Goal: Task Accomplishment & Management: Manage account settings

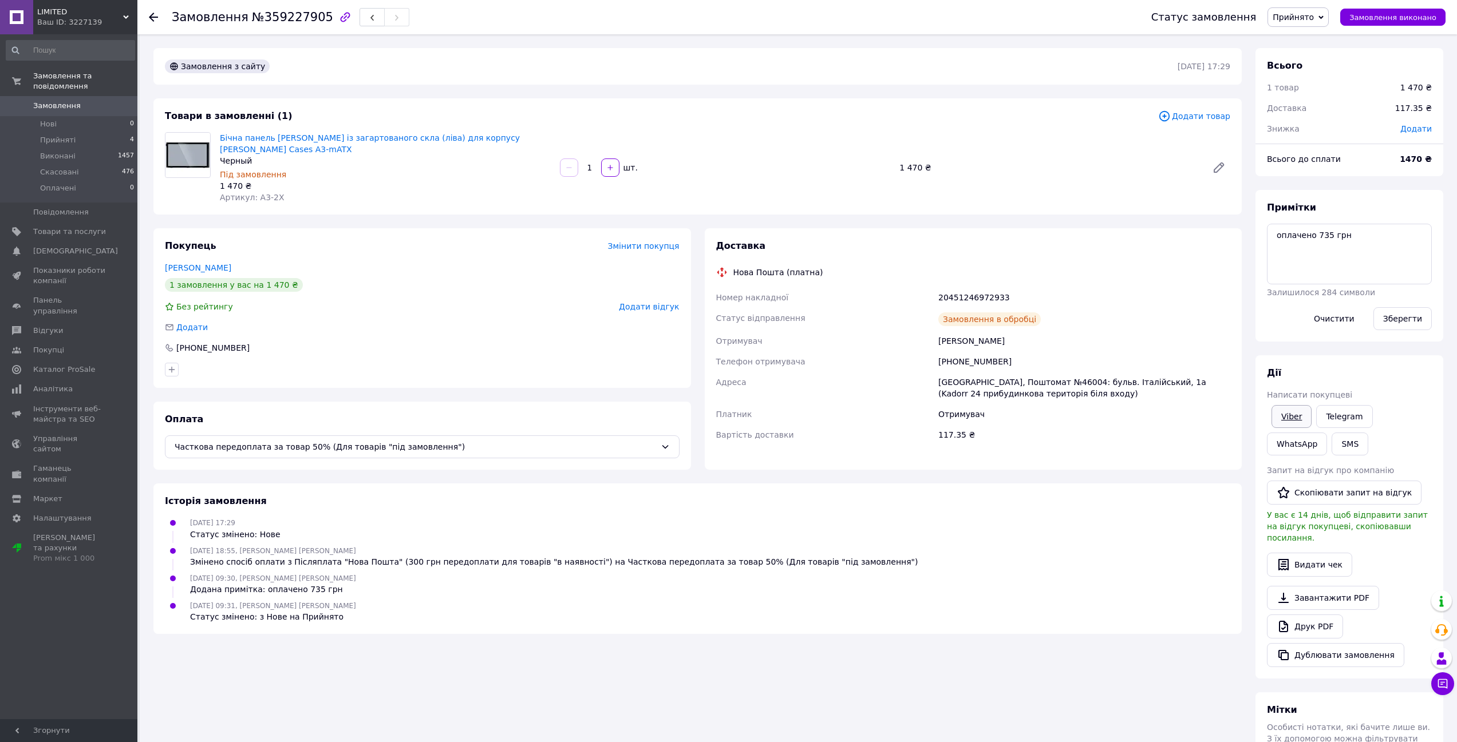
click at [1296, 418] on link "Viber" at bounding box center [1291, 416] width 40 height 23
click at [1365, 17] on span "Замовлення виконано" at bounding box center [1392, 17] width 87 height 9
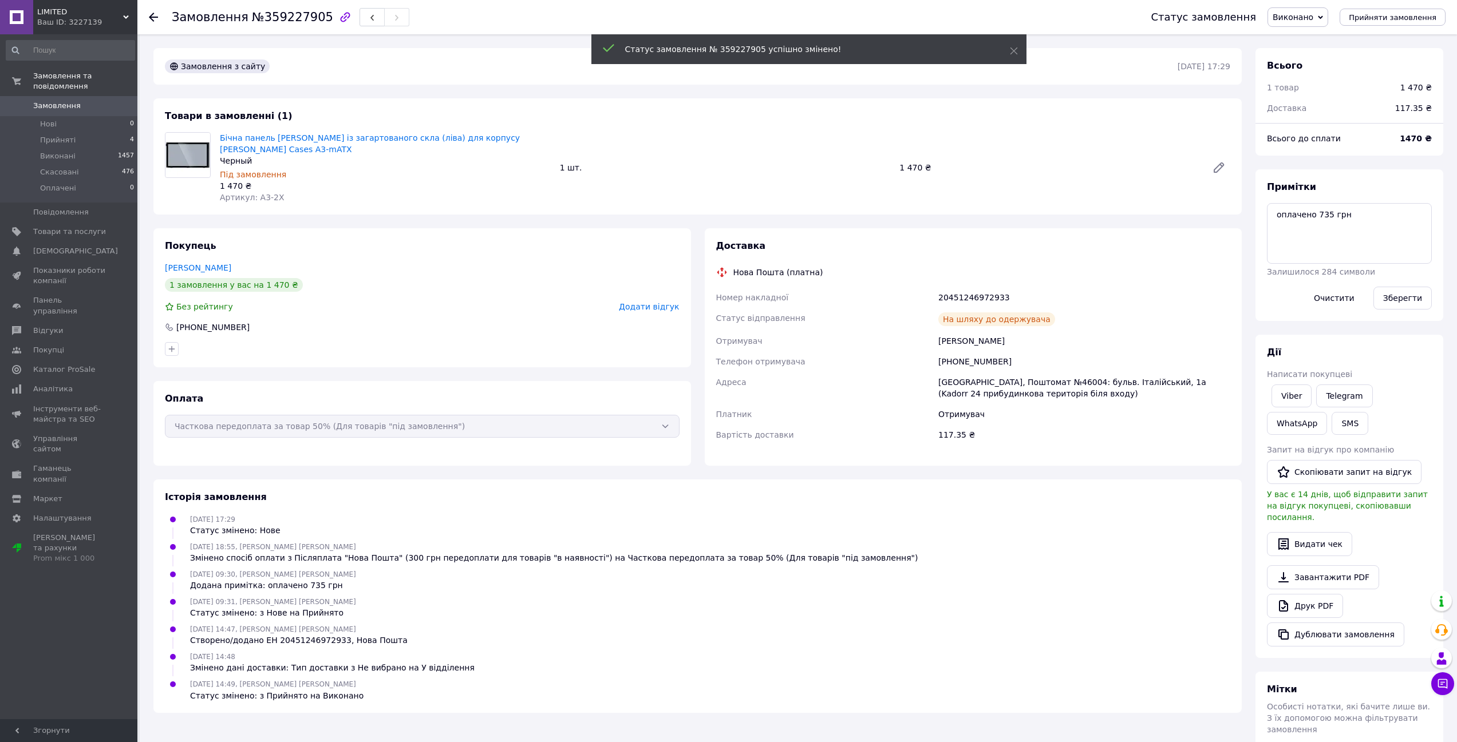
click at [156, 21] on icon at bounding box center [153, 17] width 9 height 9
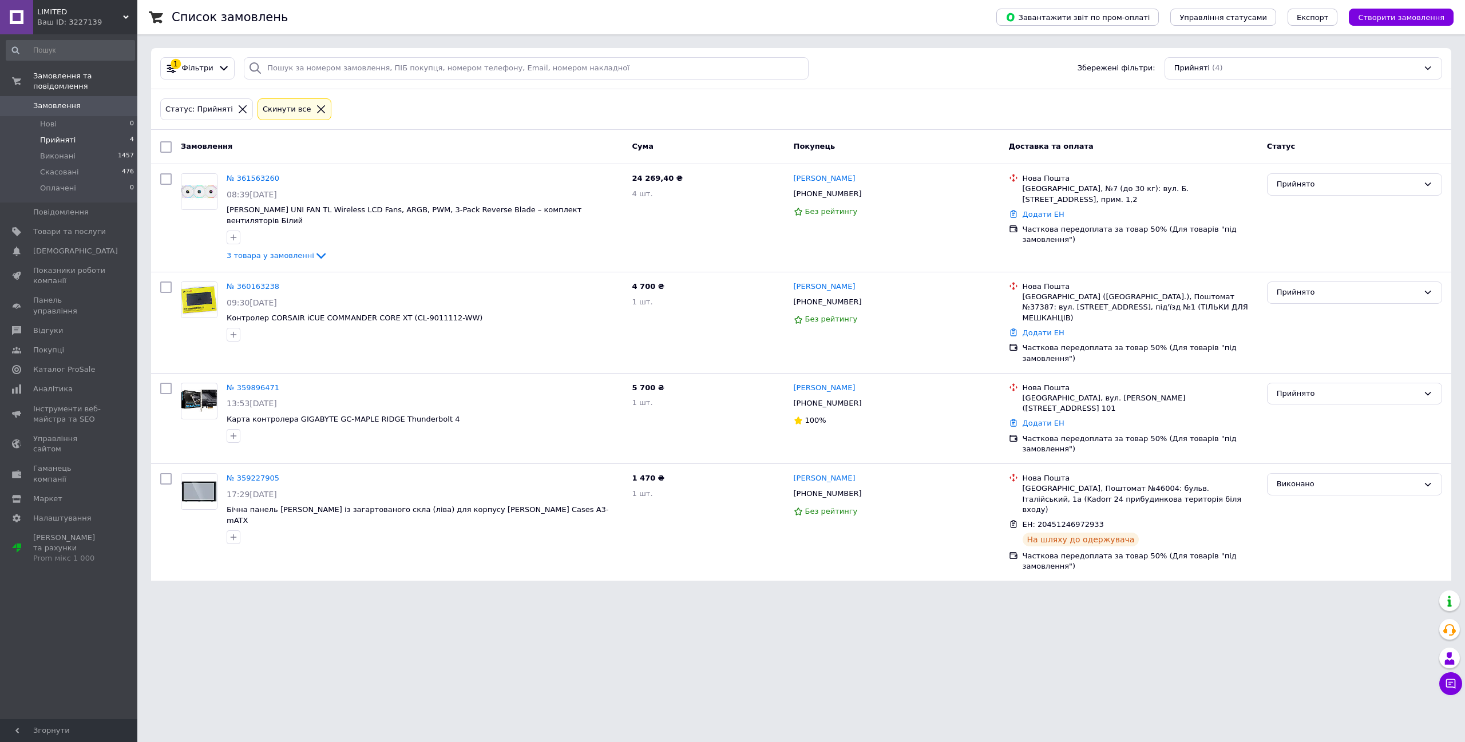
click at [130, 135] on span "4" at bounding box center [132, 140] width 4 height 10
click at [66, 135] on span "Прийняті" at bounding box center [57, 140] width 35 height 10
click at [244, 384] on link "№ 359896471" at bounding box center [253, 388] width 53 height 9
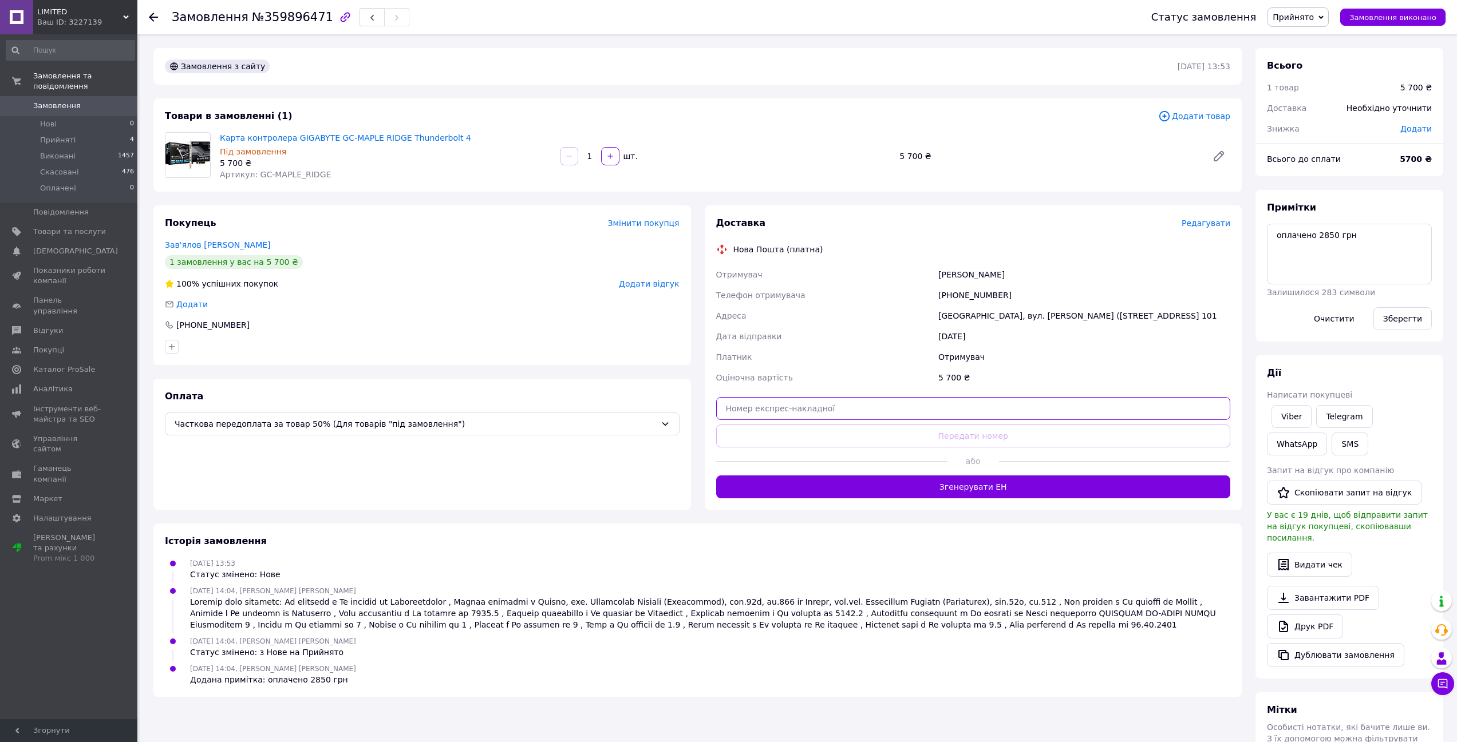
paste input "20451245569064"
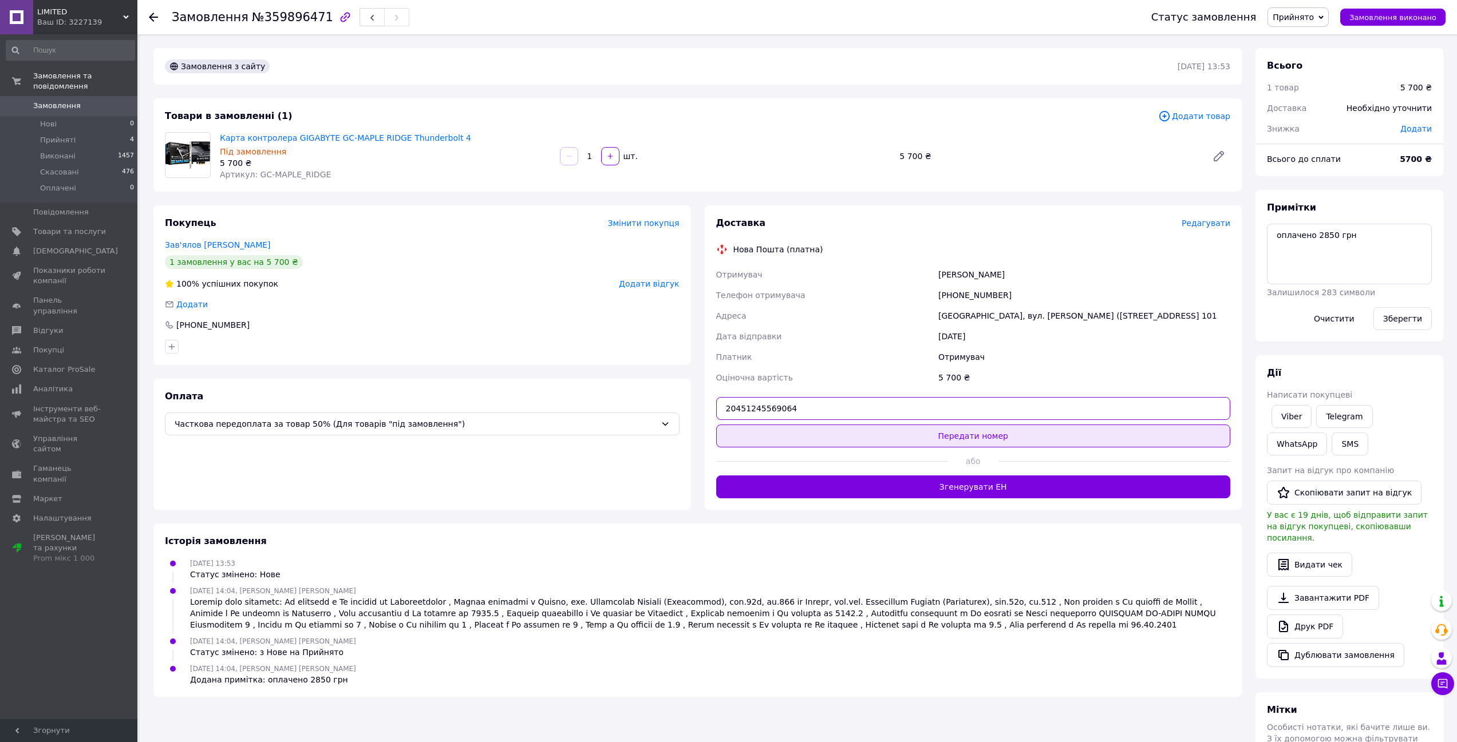
type input "20451245569064"
click at [977, 437] on button "Передати номер" at bounding box center [973, 436] width 515 height 23
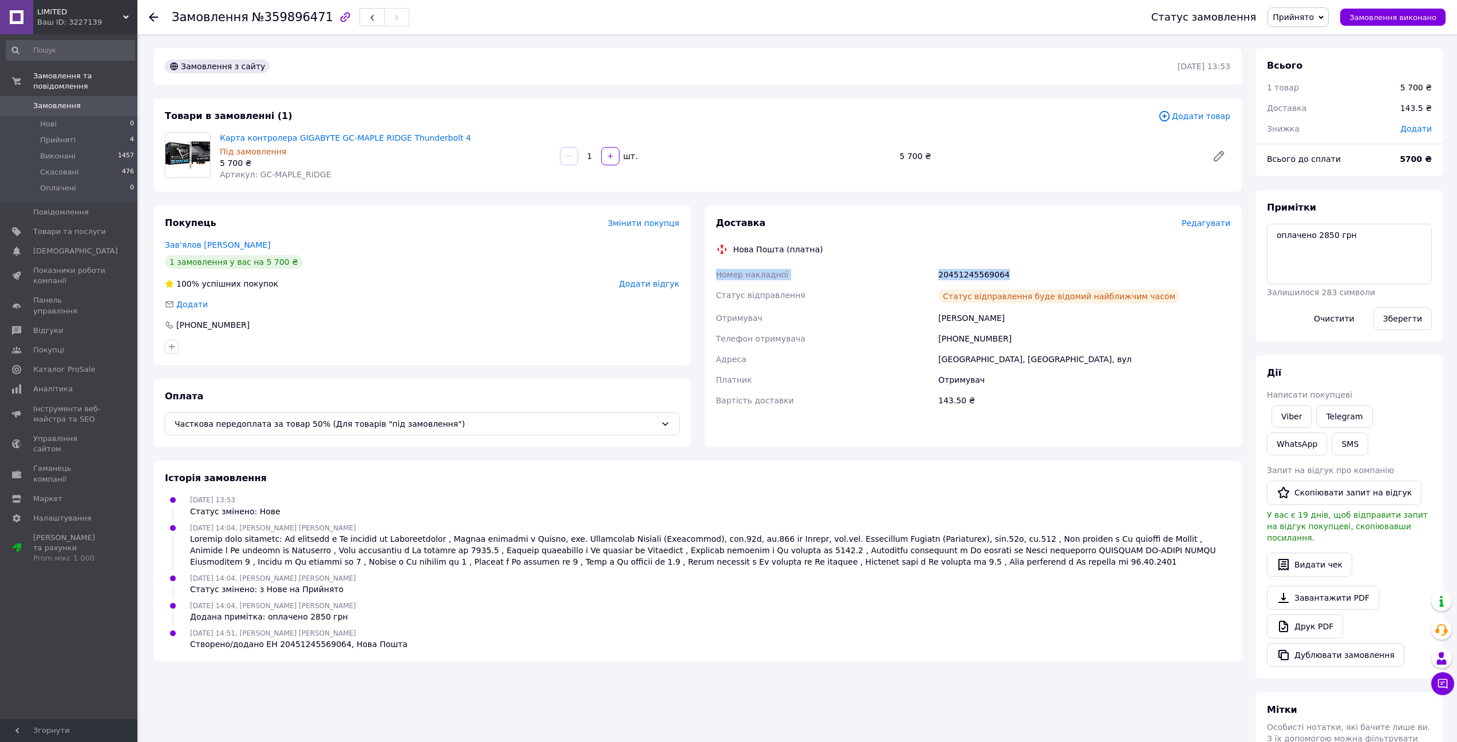
drag, startPoint x: 1005, startPoint y: 274, endPoint x: 709, endPoint y: 267, distance: 296.6
click at [709, 267] on div "Доставка Редагувати Нова Пошта (платна) Номер накладної 20451245569064 Статус в…" at bounding box center [974, 327] width 538 height 242
copy div "Номер накладної 20451245569064"
click at [1172, 268] on div "20451245569064" at bounding box center [1084, 274] width 297 height 21
click at [1379, 15] on span "Замовлення виконано" at bounding box center [1392, 17] width 87 height 9
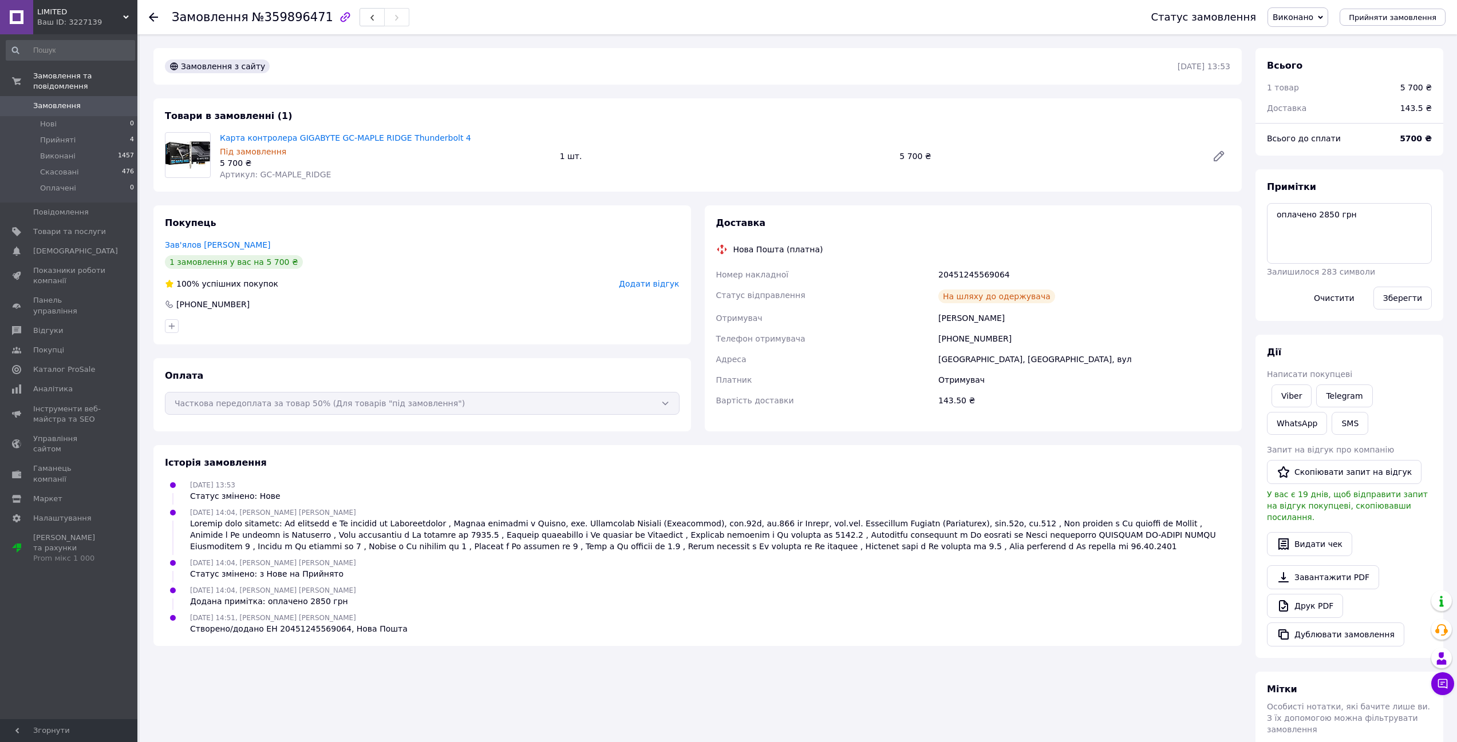
click at [155, 11] on div at bounding box center [160, 17] width 23 height 34
click at [148, 16] on div "Замовлення №359896471 Статус замовлення Виконано Прийнято Скасовано Оплачено Пр…" at bounding box center [796, 17] width 1319 height 34
click at [151, 17] on use at bounding box center [153, 17] width 9 height 9
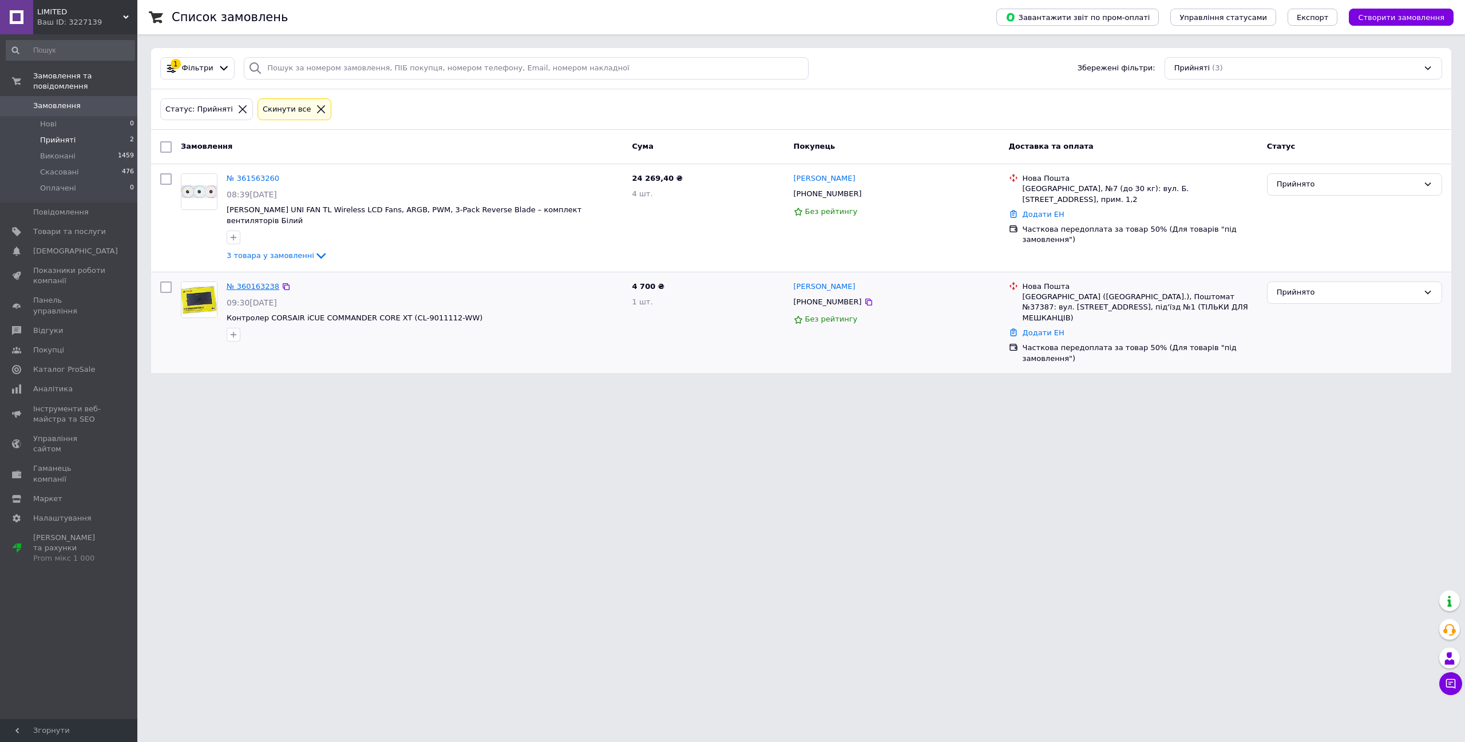
click at [258, 282] on link "№ 360163238" at bounding box center [253, 286] width 53 height 9
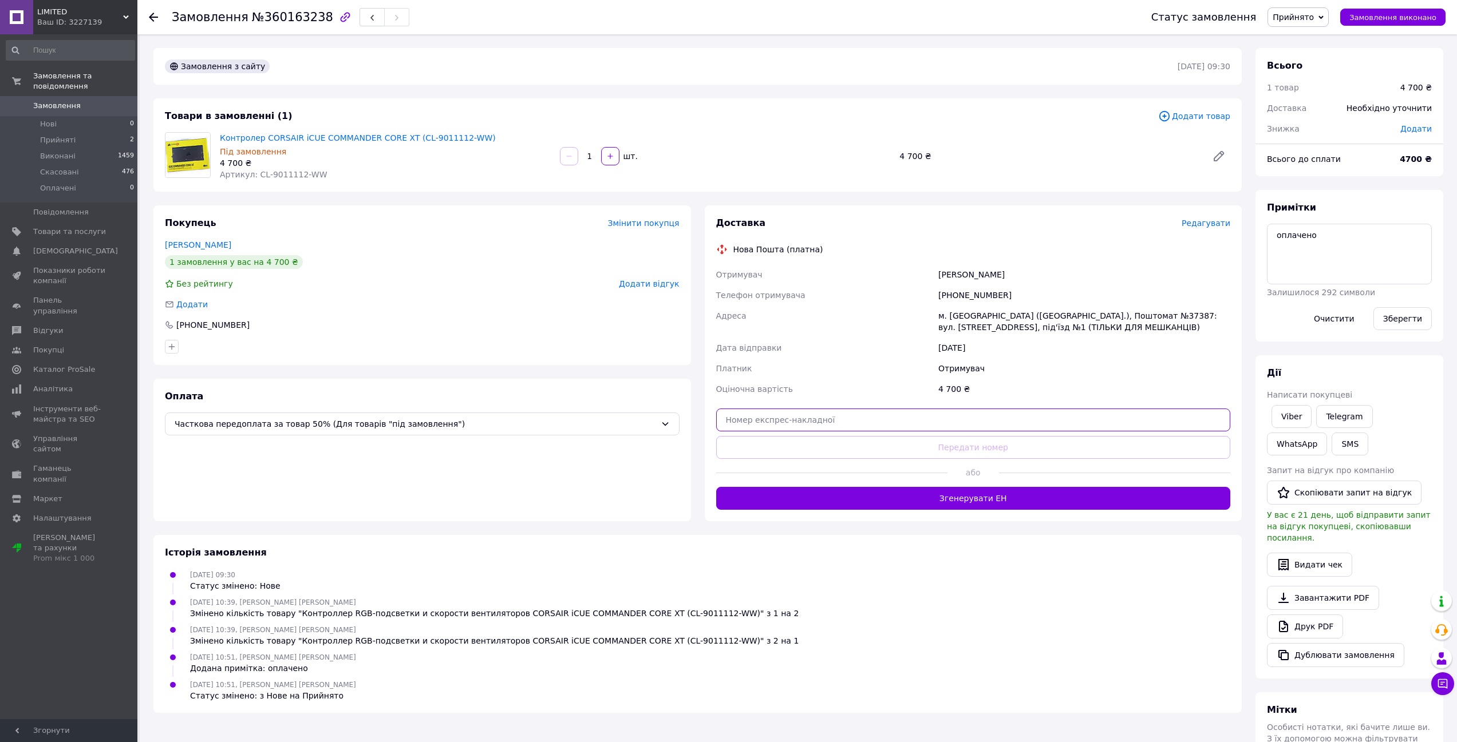
click at [750, 421] on input "text" at bounding box center [973, 420] width 515 height 23
paste input "20451245555010"
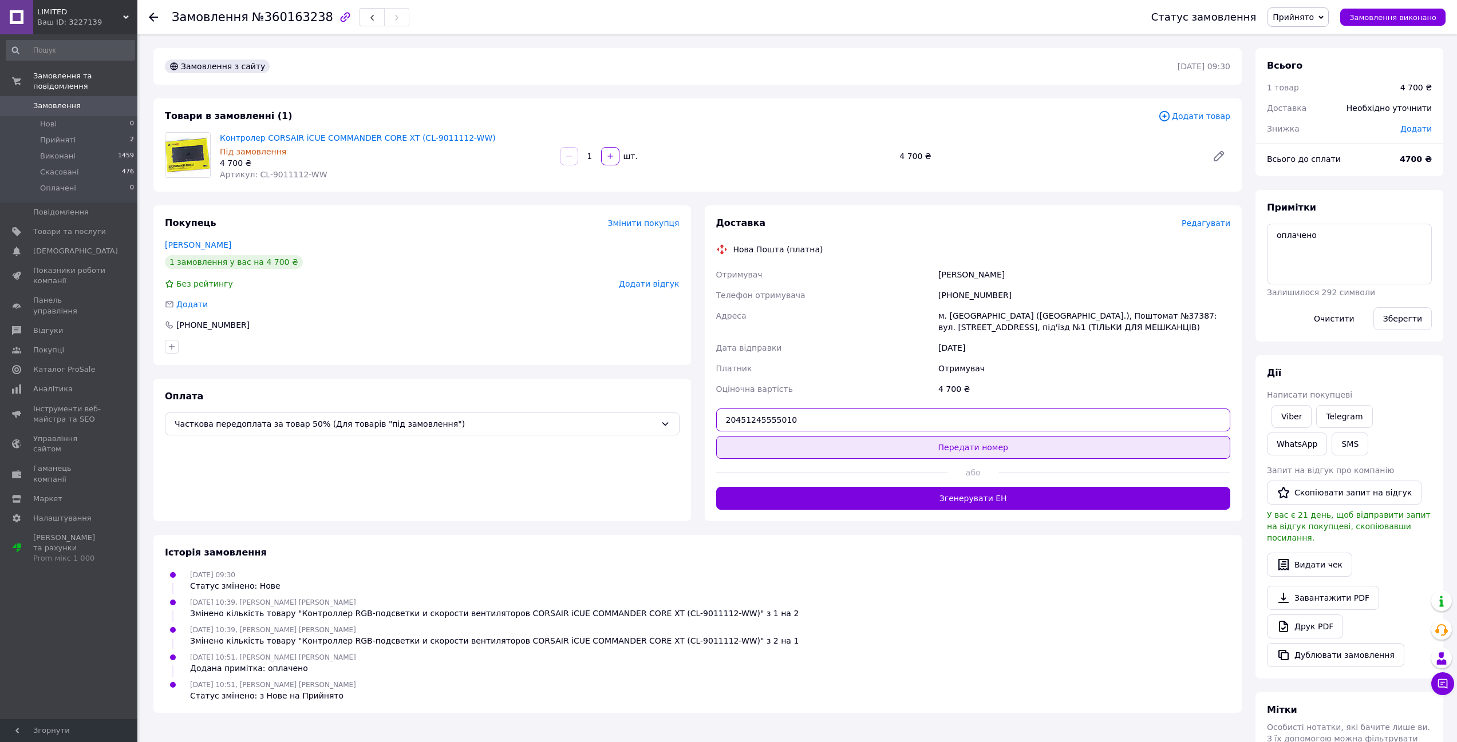
type input "20451245555010"
click at [977, 443] on button "Передати номер" at bounding box center [973, 447] width 515 height 23
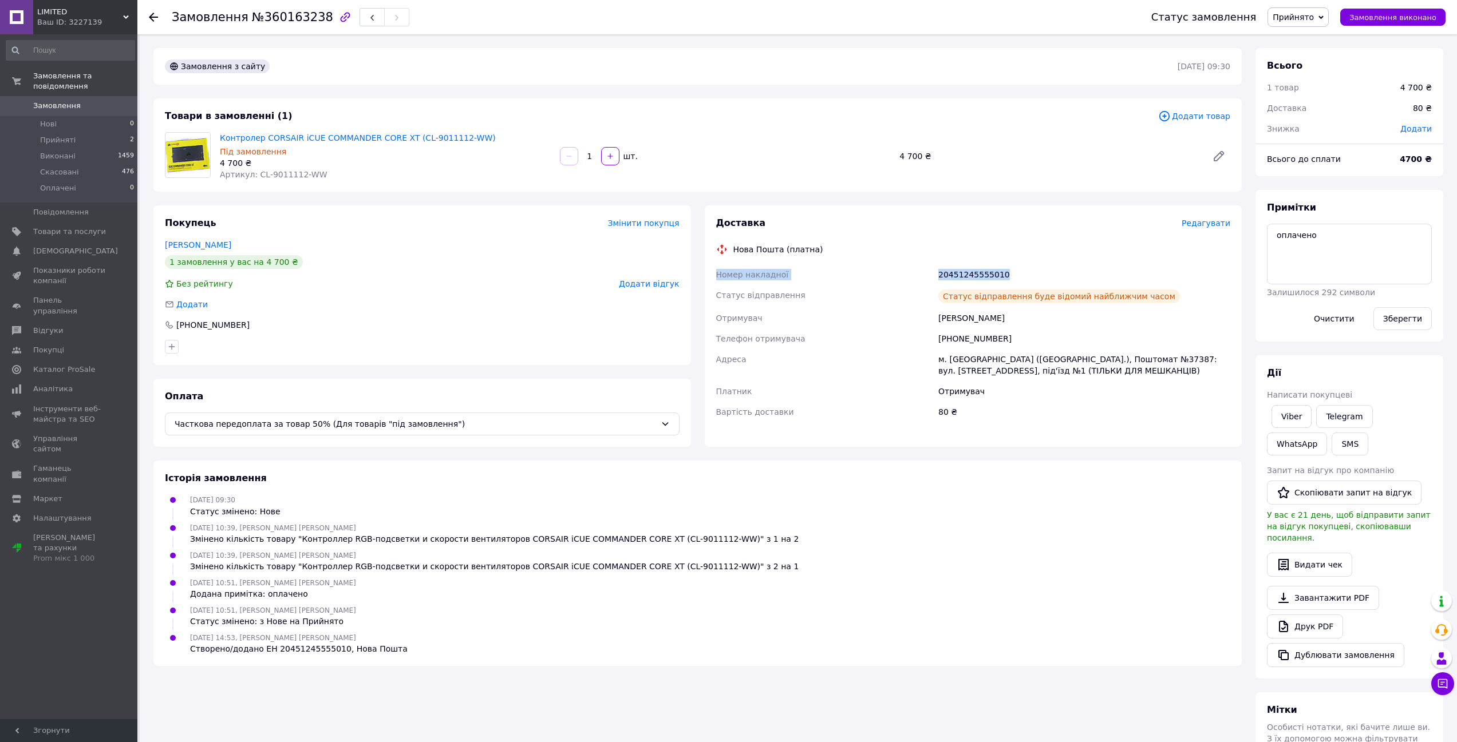
drag, startPoint x: 1008, startPoint y: 276, endPoint x: 715, endPoint y: 273, distance: 293.1
click at [715, 273] on div "Номер накладної 20451245555010 Статус відправлення Статус відправлення буде від…" at bounding box center [973, 343] width 519 height 158
copy div "Номер накладної 20451245555010"
click at [1381, 21] on span "Замовлення виконано" at bounding box center [1392, 17] width 87 height 9
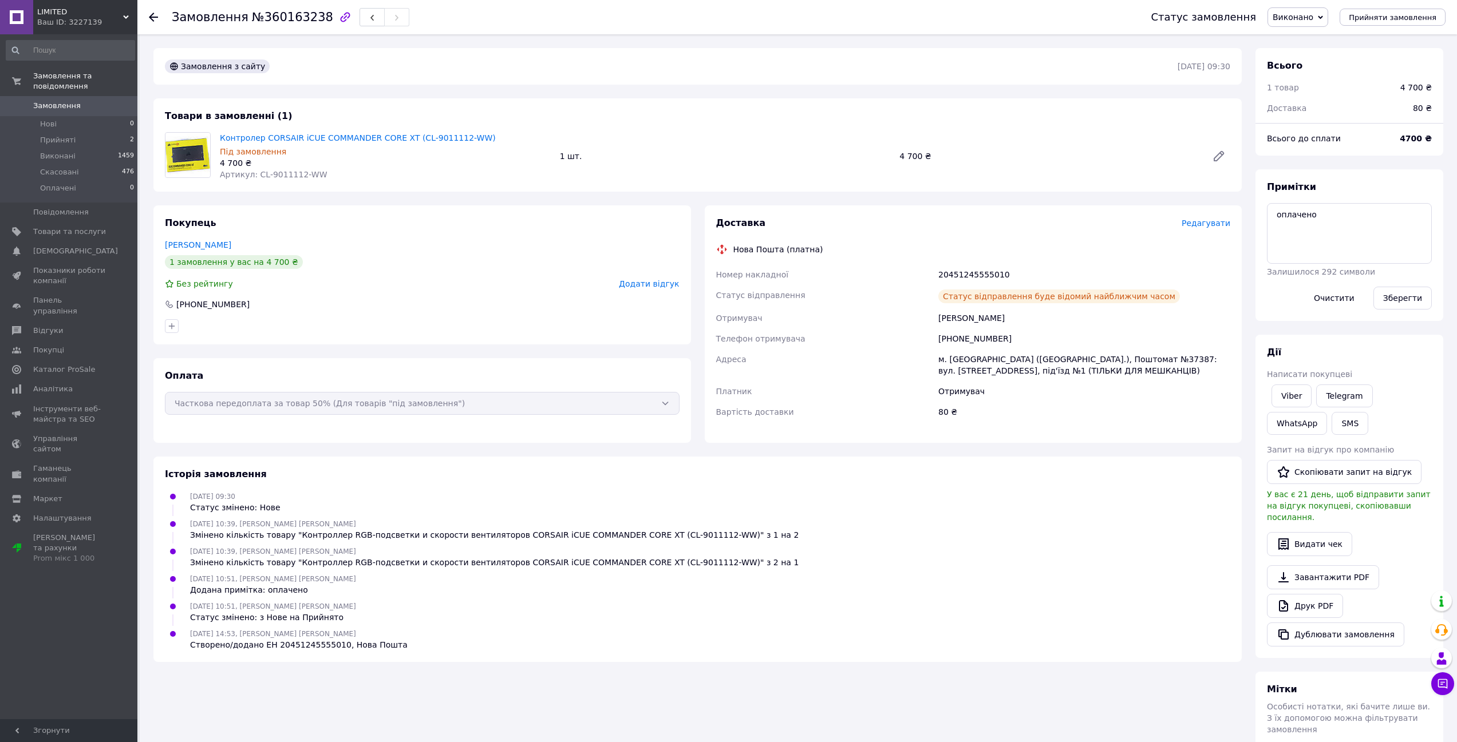
click at [157, 18] on use at bounding box center [153, 17] width 9 height 9
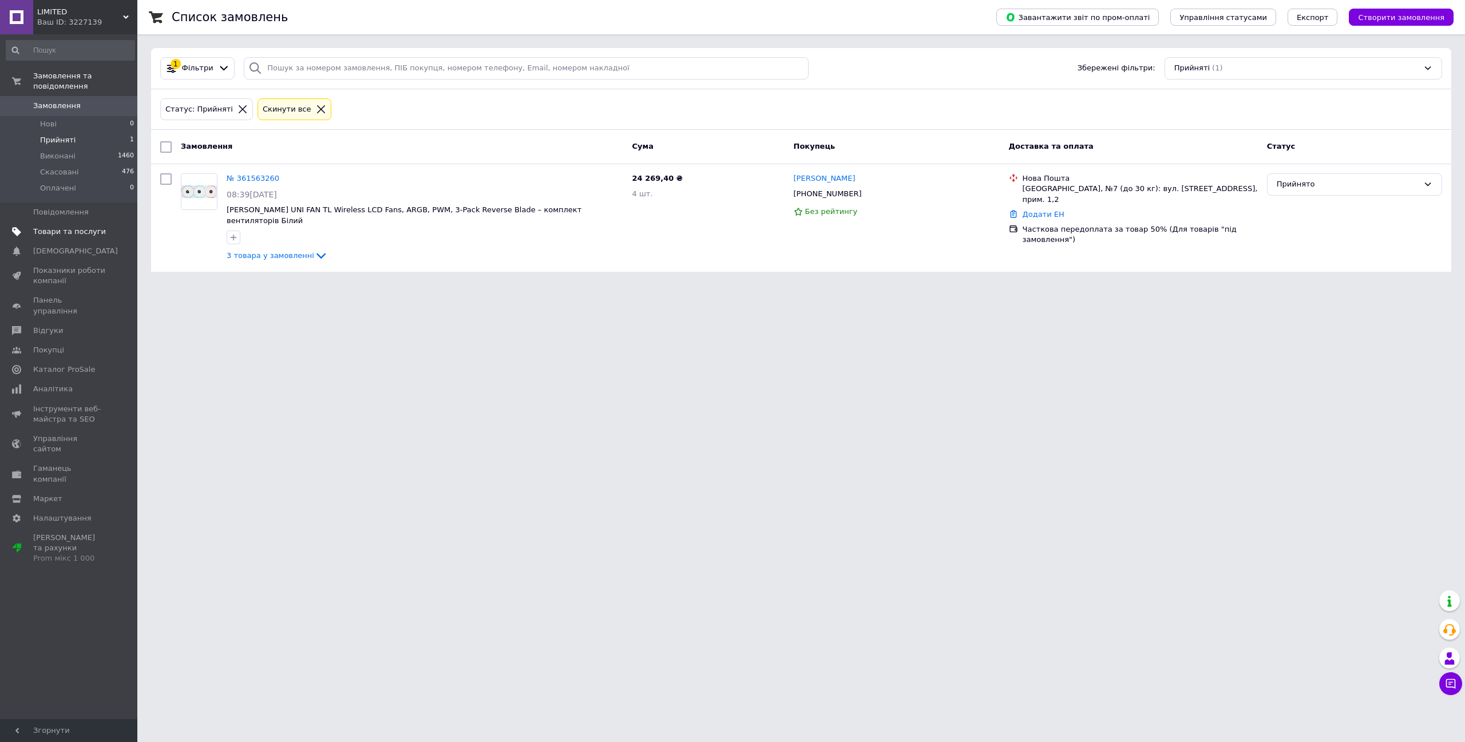
click at [73, 227] on span "Товари та послуги" at bounding box center [69, 232] width 73 height 10
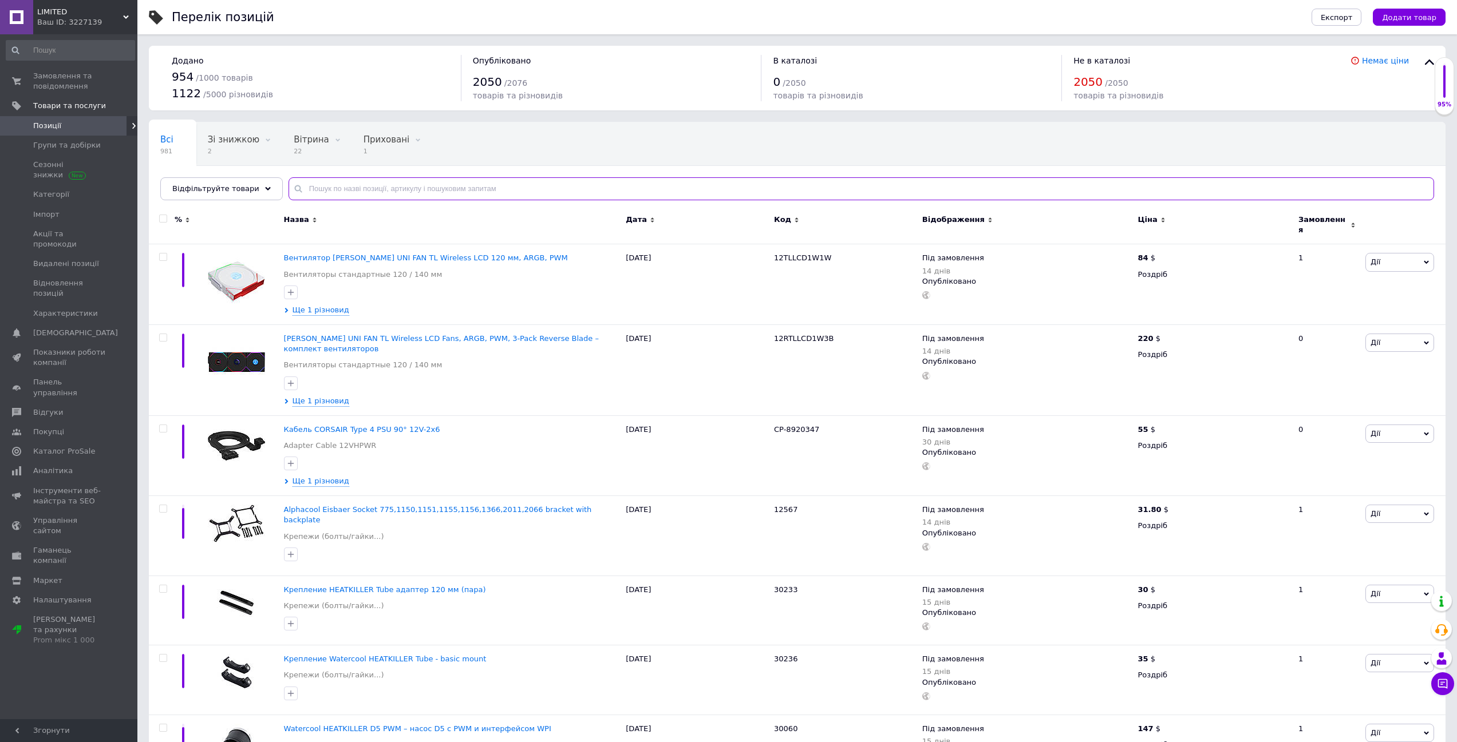
paste input "CP-8920350"
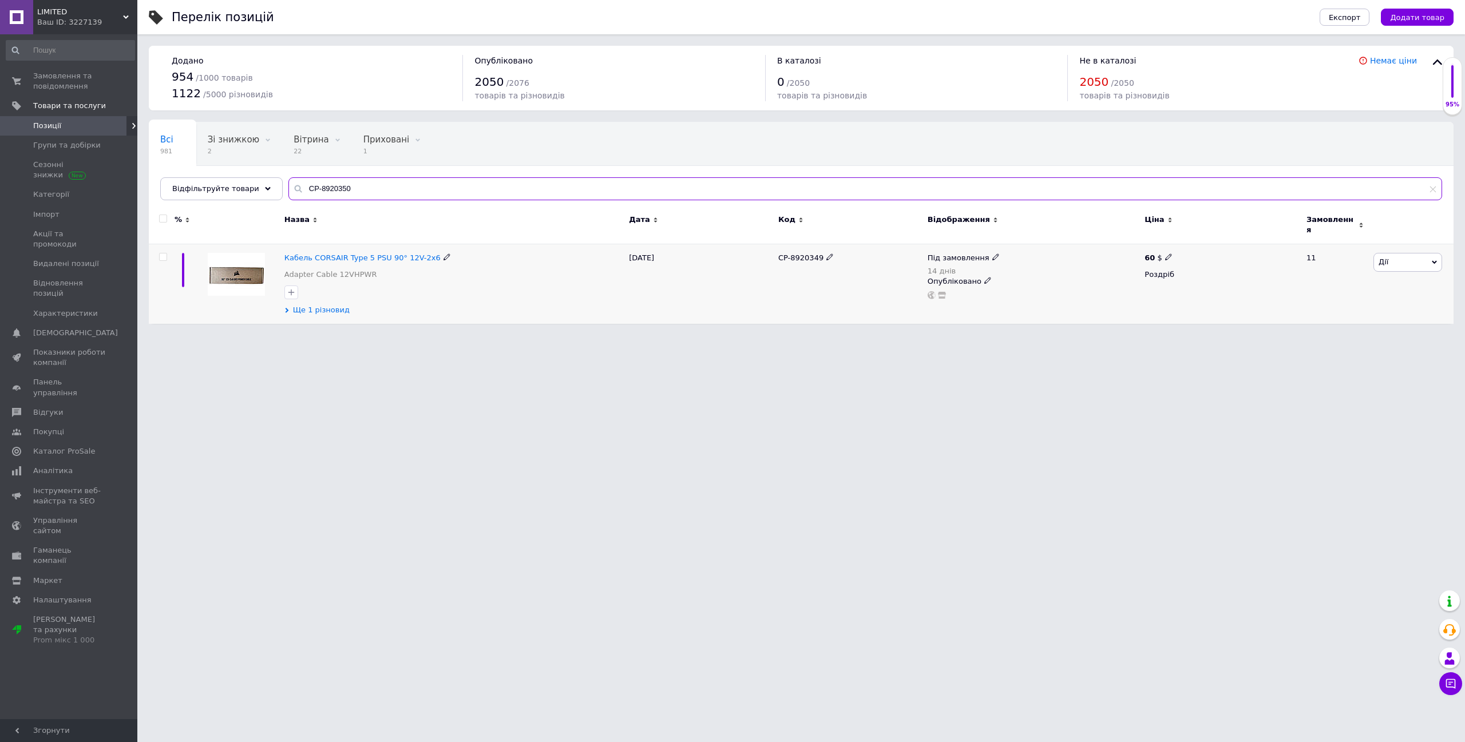
type input "CP-8920350"
click at [334, 305] on span "Ще 1 різновид" at bounding box center [321, 310] width 57 height 10
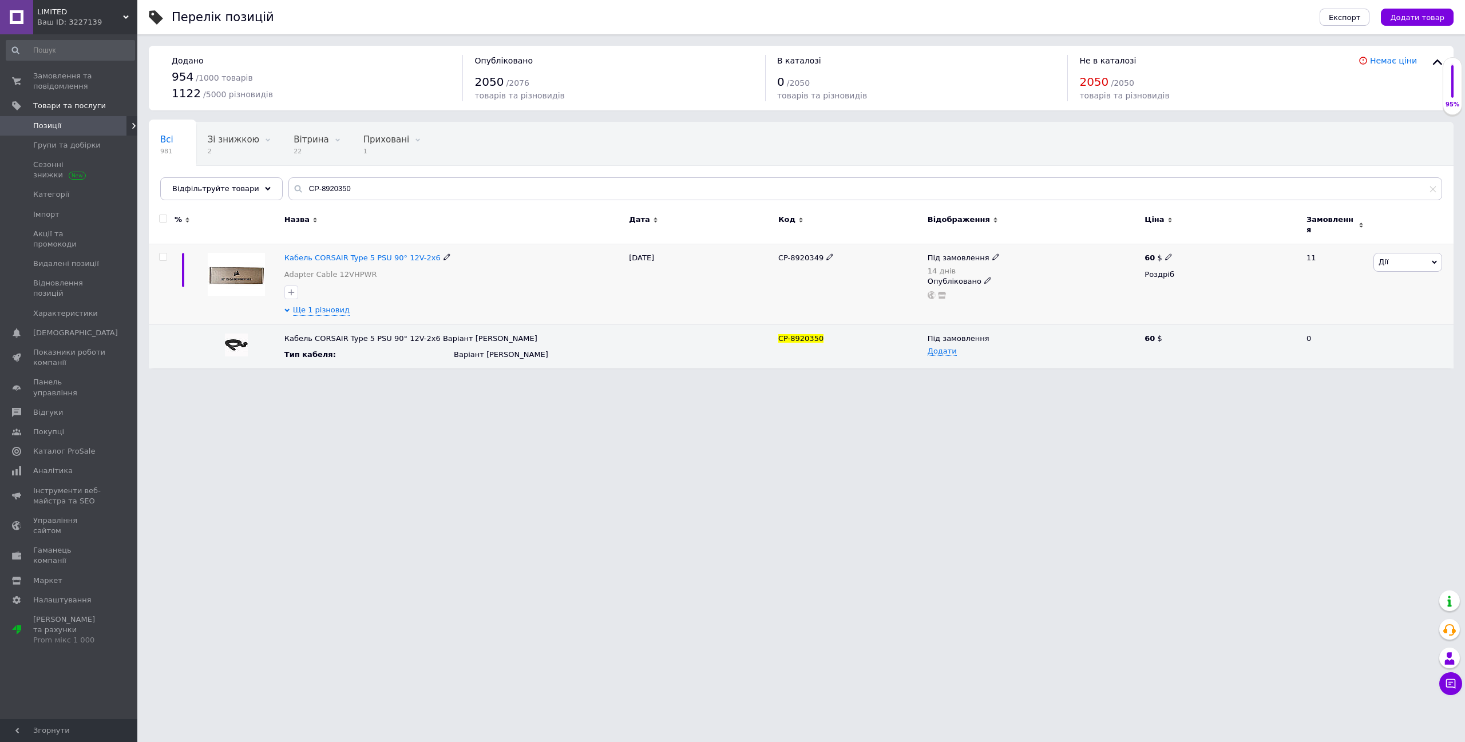
click at [993, 254] on icon at bounding box center [996, 257] width 7 height 7
click at [1046, 223] on span "Під замовлення" at bounding box center [1041, 227] width 62 height 9
drag, startPoint x: 1032, startPoint y: 264, endPoint x: 1004, endPoint y: 264, distance: 28.0
click at [1004, 264] on input "14" at bounding box center [1045, 271] width 87 height 23
type input "7"
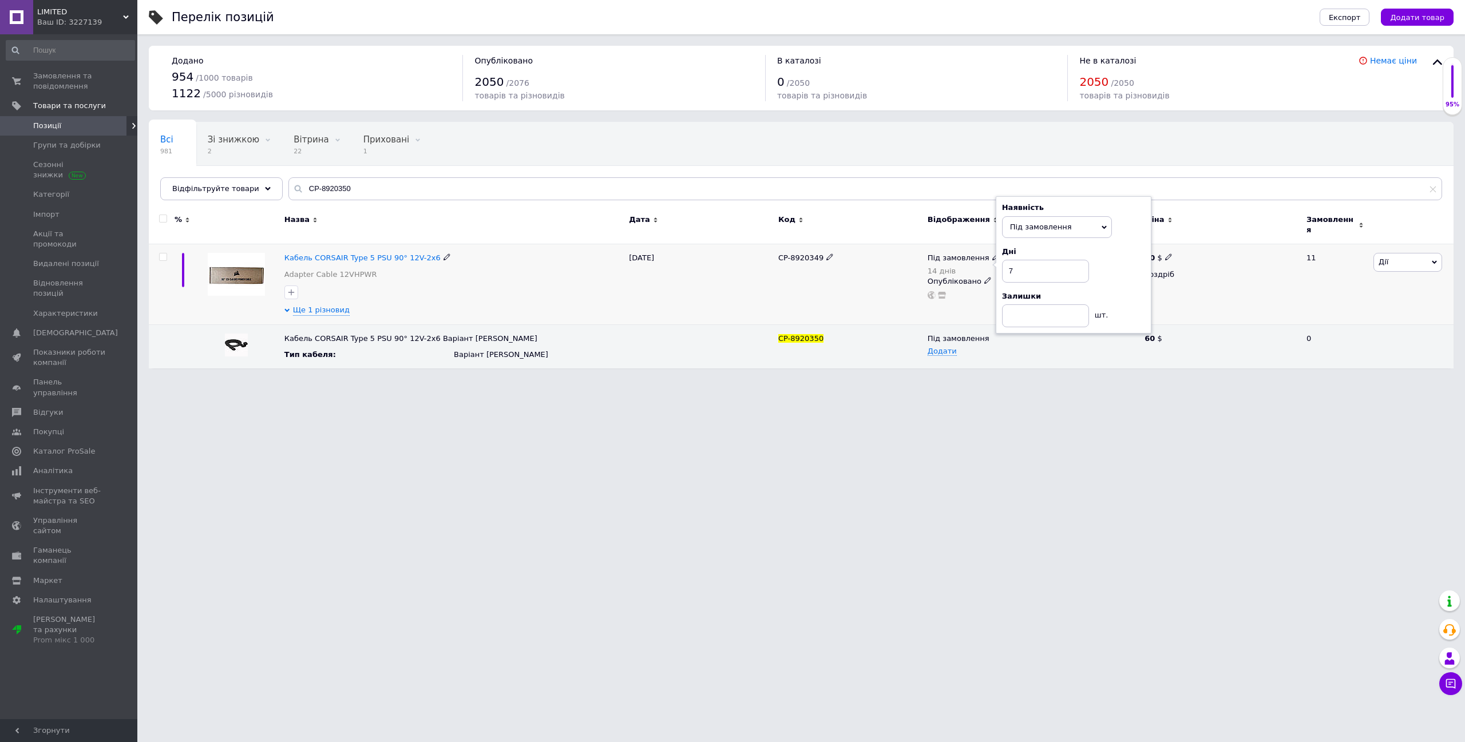
click at [975, 303] on div "Під замовлення 14 днів Наявність Під замовлення В наявності Немає в наявності Г…" at bounding box center [1034, 284] width 218 height 81
drag, startPoint x: 354, startPoint y: 185, endPoint x: 282, endPoint y: 193, distance: 72.5
click at [289, 193] on div "CP-8920350" at bounding box center [866, 188] width 1154 height 23
paste input "49"
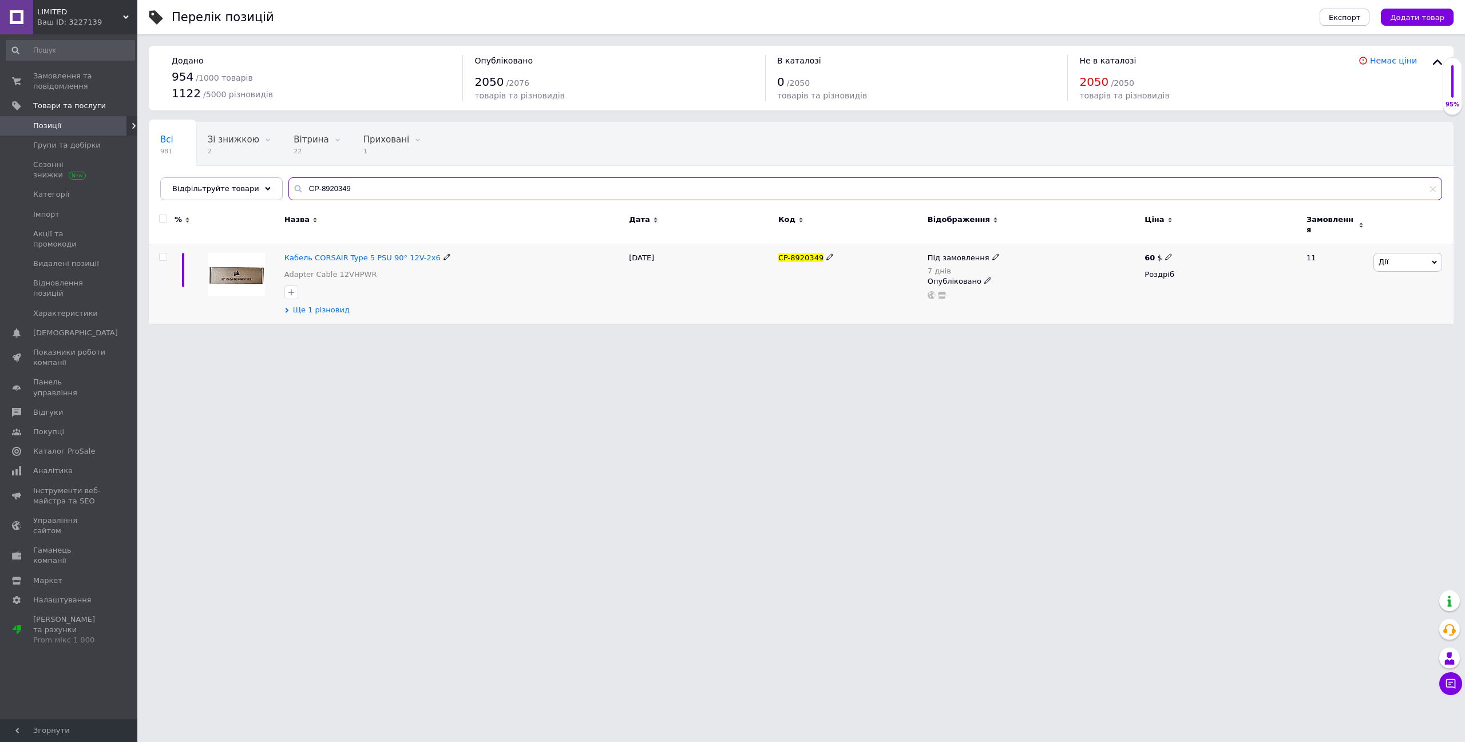
type input "CP-8920349"
click at [311, 305] on span "Ще 1 різновид" at bounding box center [321, 310] width 57 height 10
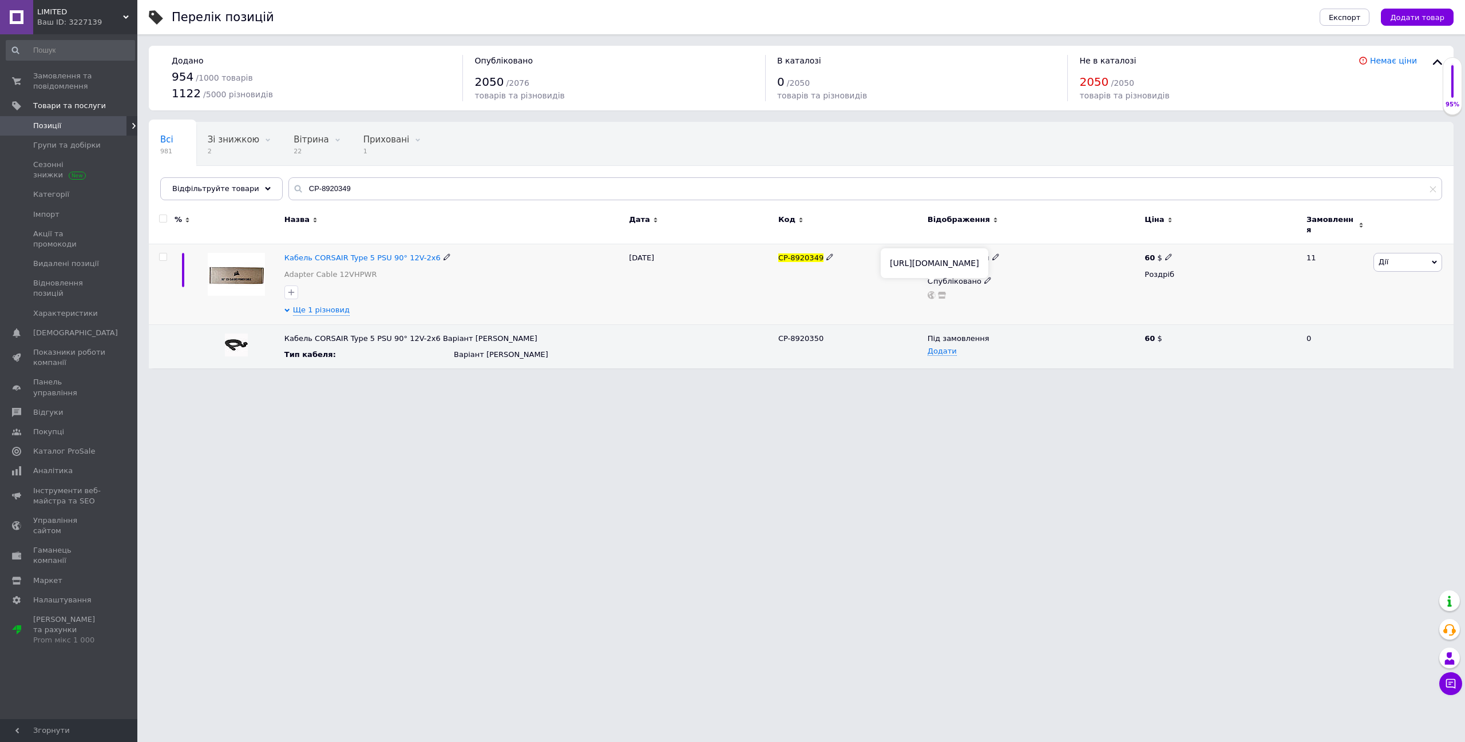
click at [930, 291] on icon at bounding box center [932, 295] width 8 height 8
click at [1167, 254] on icon at bounding box center [1168, 257] width 7 height 7
drag, startPoint x: 1190, startPoint y: 240, endPoint x: 1182, endPoint y: 242, distance: 7.6
click at [1182, 242] on input "60" at bounding box center [1223, 245] width 87 height 23
type input "40"
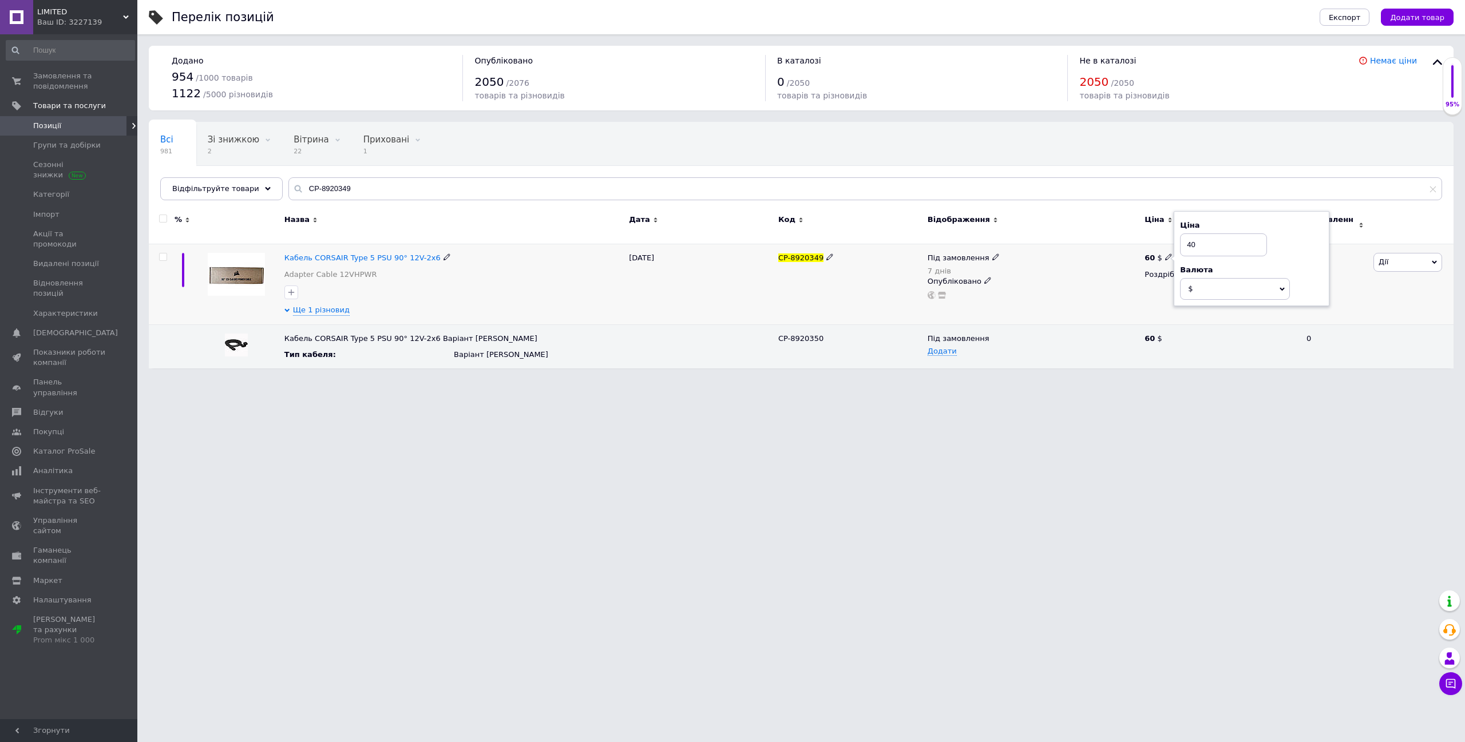
drag, startPoint x: 1098, startPoint y: 297, endPoint x: 1119, endPoint y: 310, distance: 24.9
click at [1097, 297] on div "Під замовлення 7 днів Опубліковано" at bounding box center [1034, 284] width 218 height 81
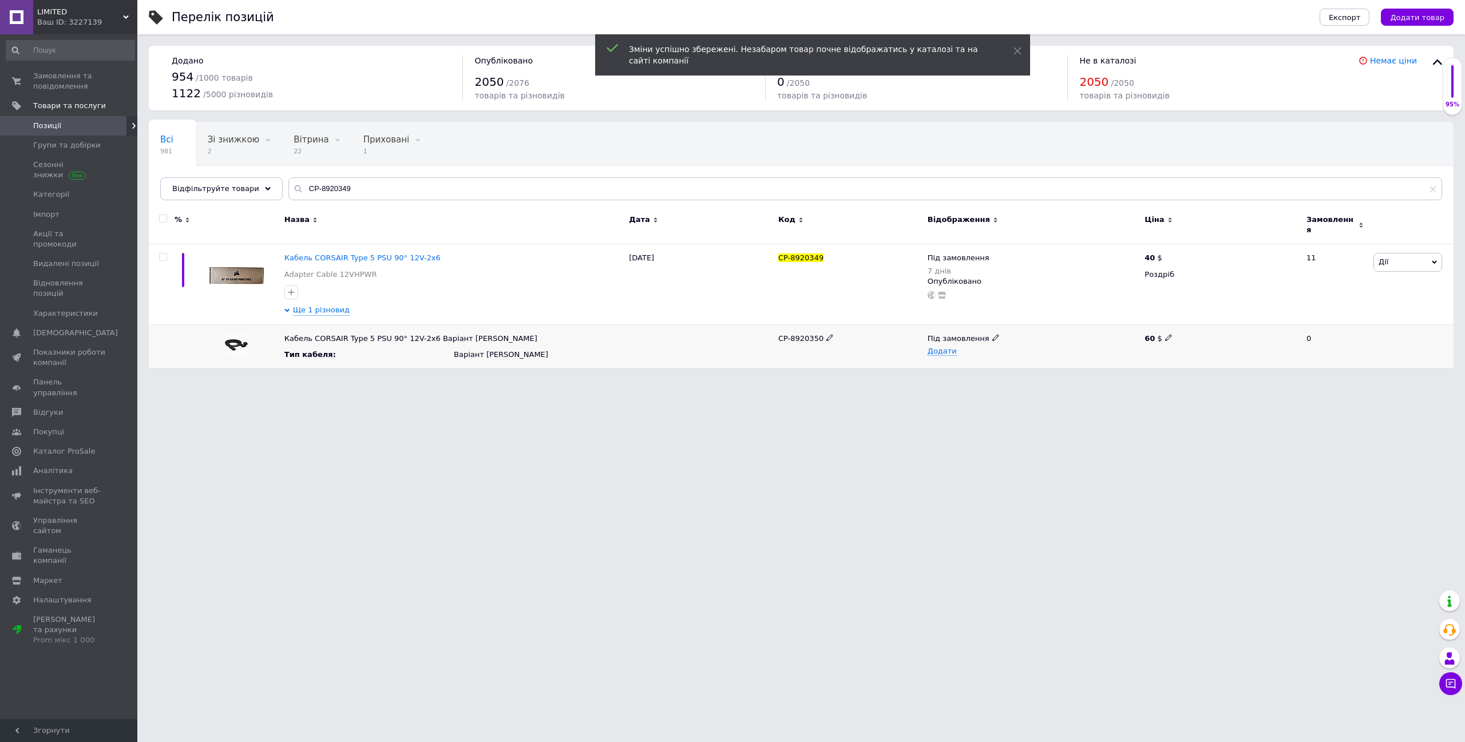
click at [1165, 334] on icon at bounding box center [1168, 337] width 7 height 7
click at [1137, 333] on div "Кабель CORSAIR Type 5 PSU 90° 12V-2x6 Варіант В Тип кабеля : Варіант В CP-89203…" at bounding box center [801, 347] width 1305 height 44
type input "40"
click at [1120, 347] on div "Додати" at bounding box center [1034, 351] width 212 height 9
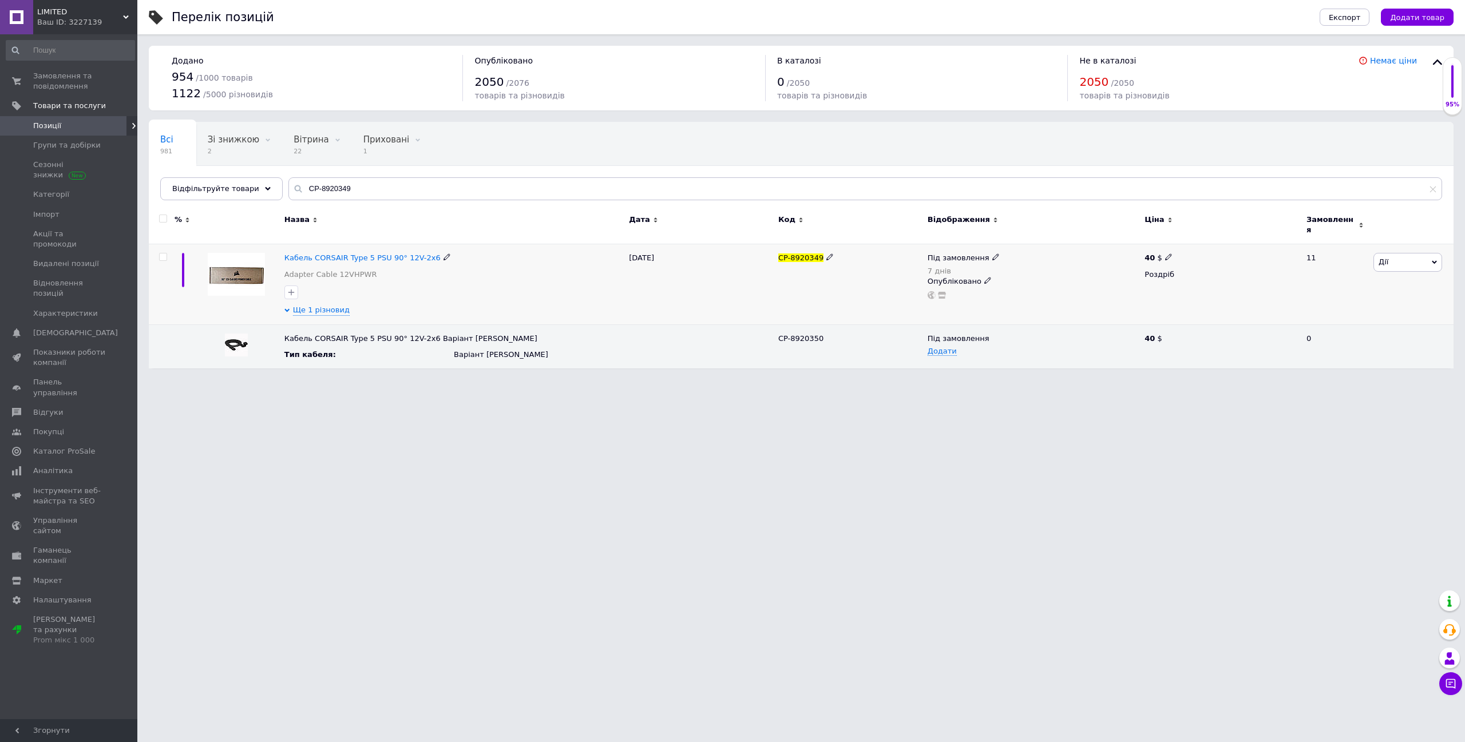
click at [1165, 254] on icon at bounding box center [1168, 257] width 7 height 7
click at [1198, 240] on input "40" at bounding box center [1223, 245] width 87 height 23
type input "45"
click at [1200, 334] on div "40 $" at bounding box center [1221, 339] width 152 height 10
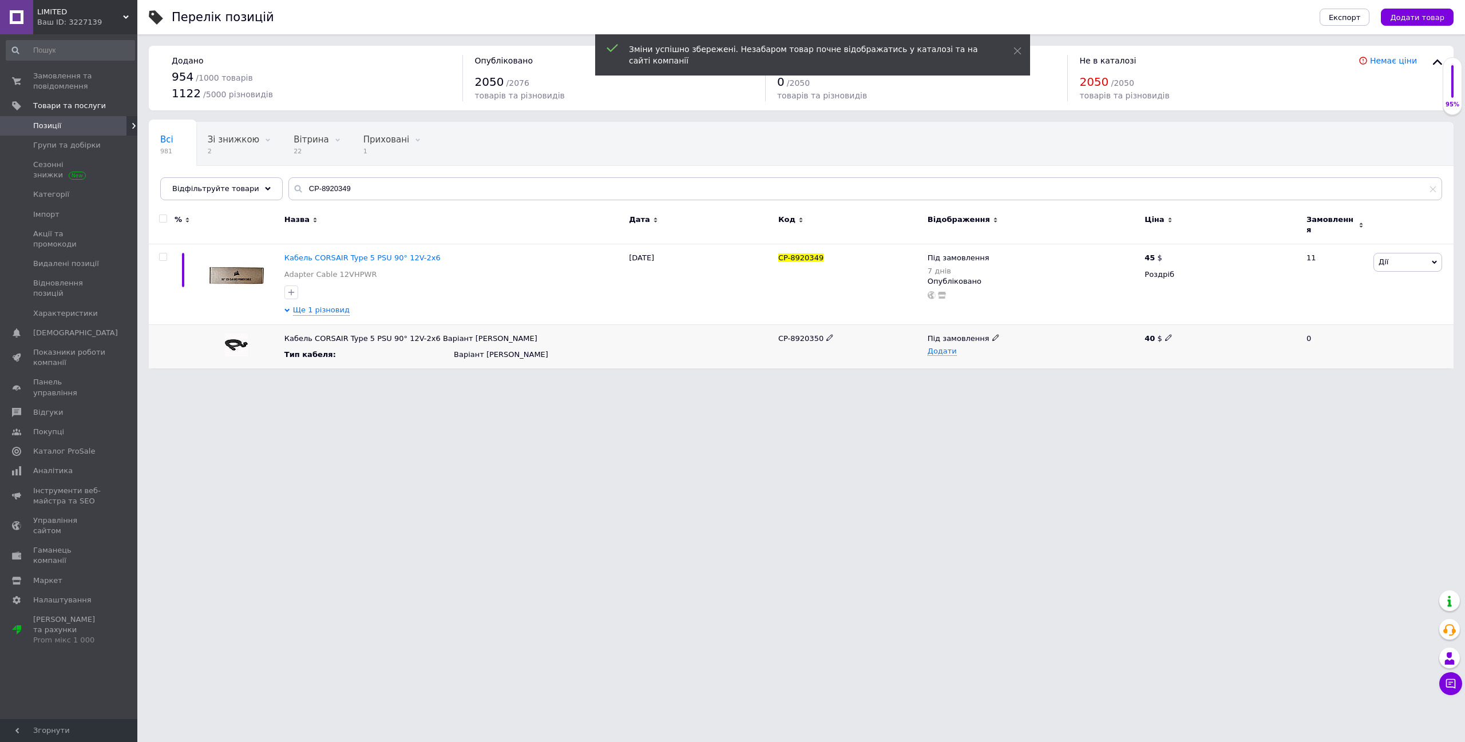
click at [1165, 334] on icon at bounding box center [1168, 337] width 7 height 7
click at [1148, 331] on input "40" at bounding box center [1216, 338] width 151 height 17
type input "45"
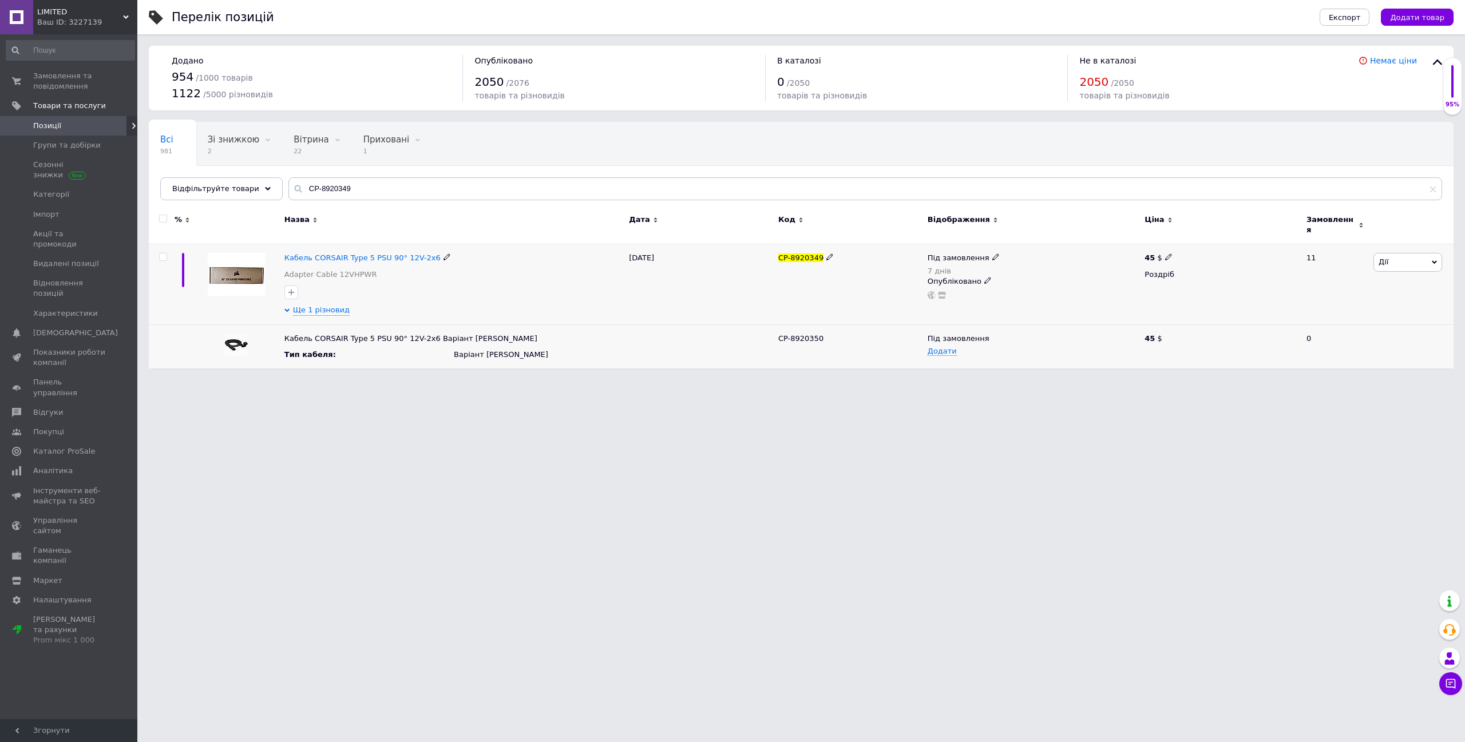
click at [1165, 254] on icon at bounding box center [1168, 257] width 7 height 7
type input "44"
click at [1145, 270] on div "Роздріб" at bounding box center [1221, 275] width 152 height 10
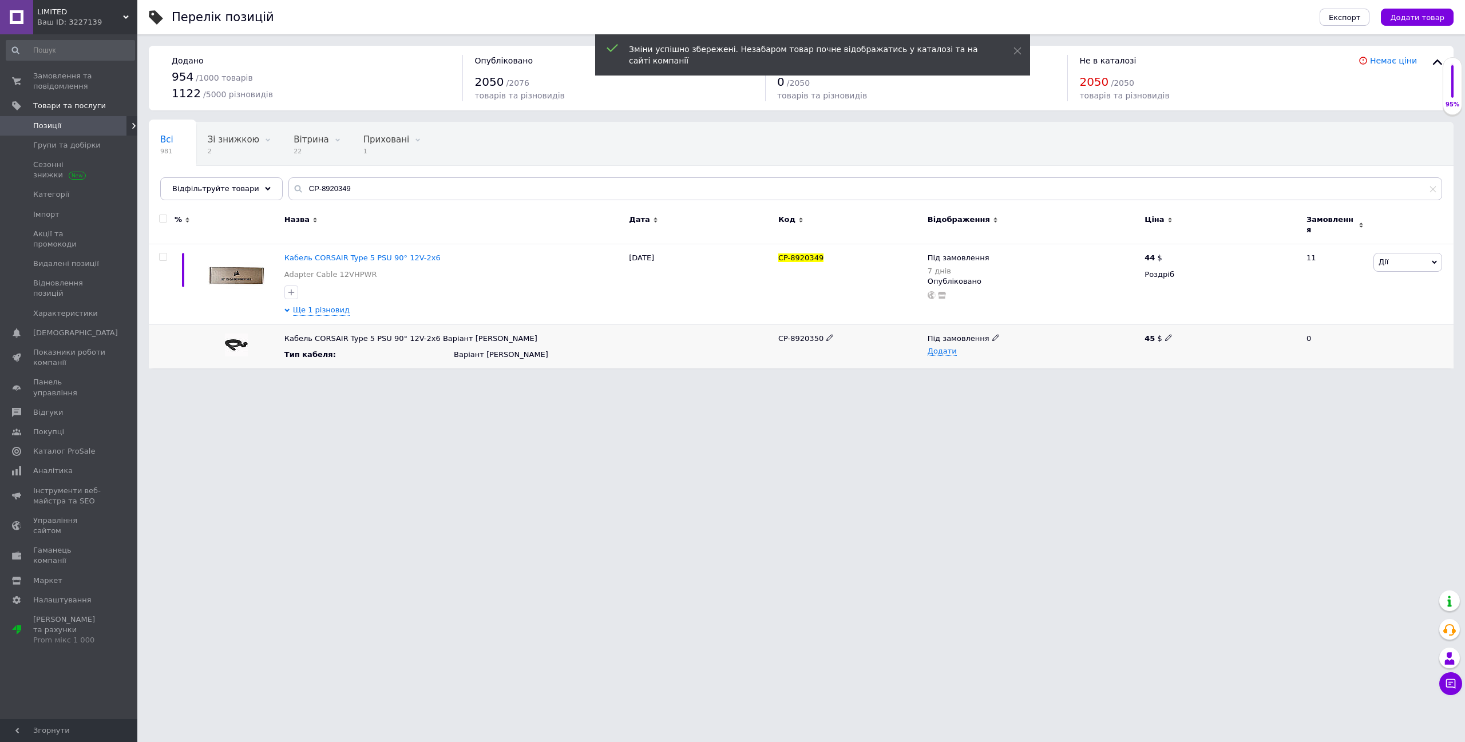
click at [1165, 334] on icon at bounding box center [1168, 337] width 7 height 7
type input "44"
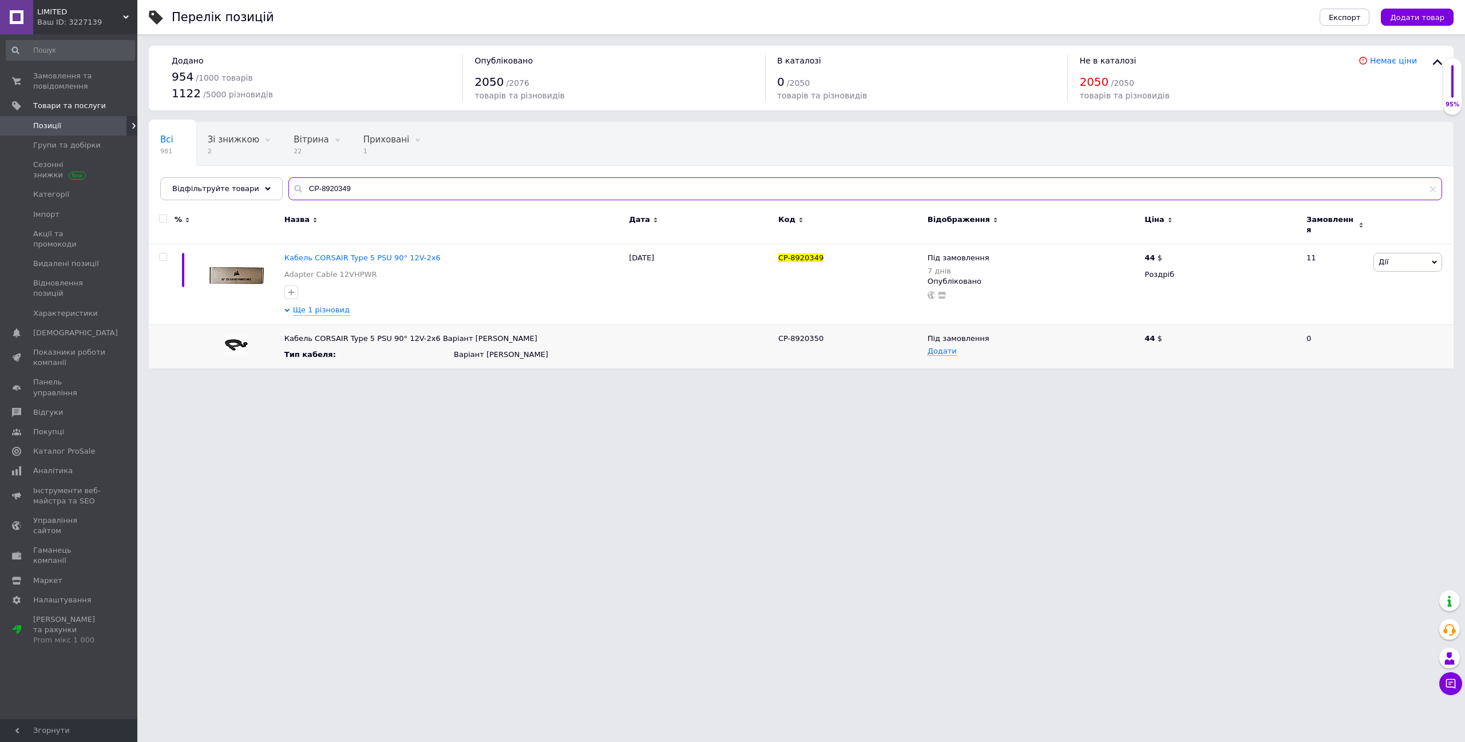
drag, startPoint x: 380, startPoint y: 191, endPoint x: 289, endPoint y: 188, distance: 91.7
click at [289, 188] on div "CP-8920349" at bounding box center [866, 188] width 1154 height 23
click at [1169, 253] on span at bounding box center [1168, 256] width 7 height 7
click at [1195, 234] on input "445" at bounding box center [1223, 245] width 87 height 23
type input "44.5"
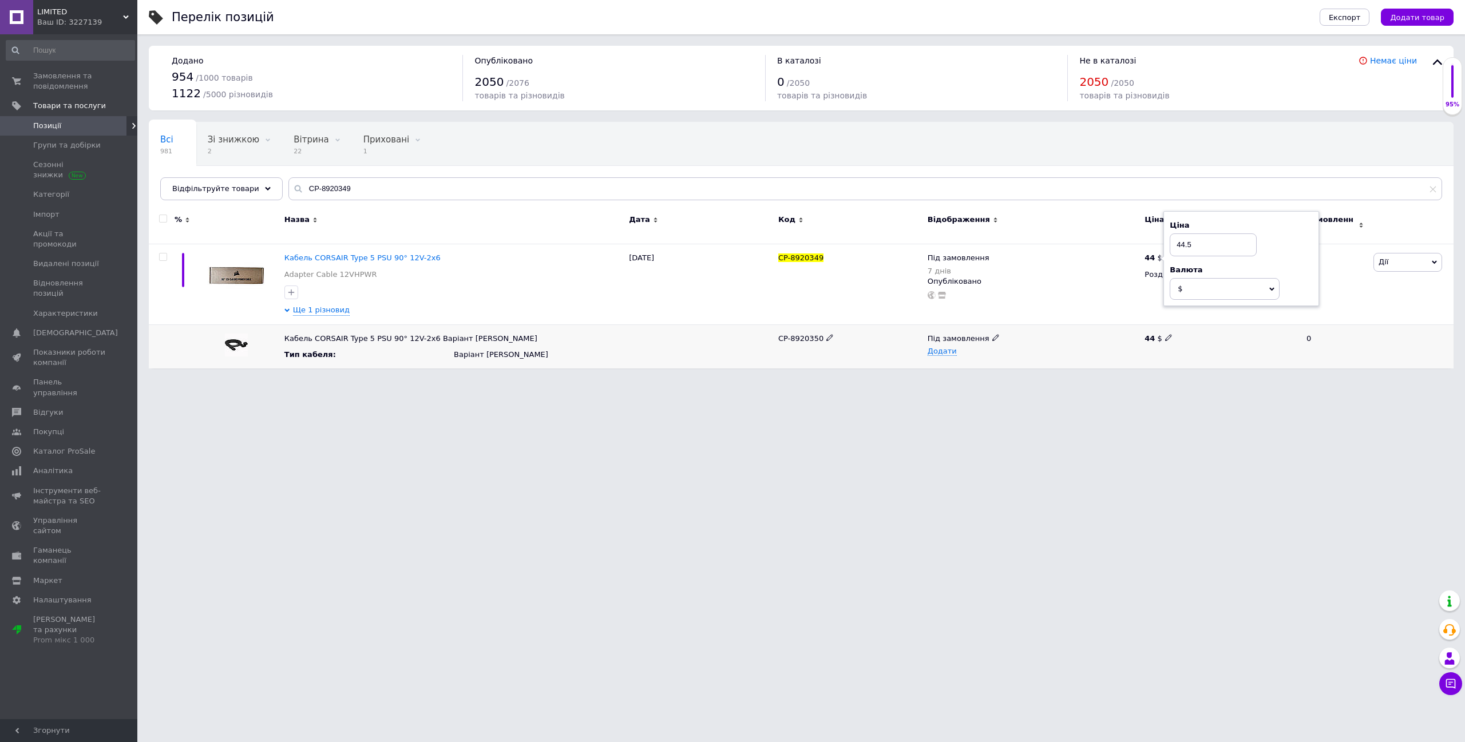
click at [1210, 356] on div "44 $" at bounding box center [1221, 347] width 158 height 44
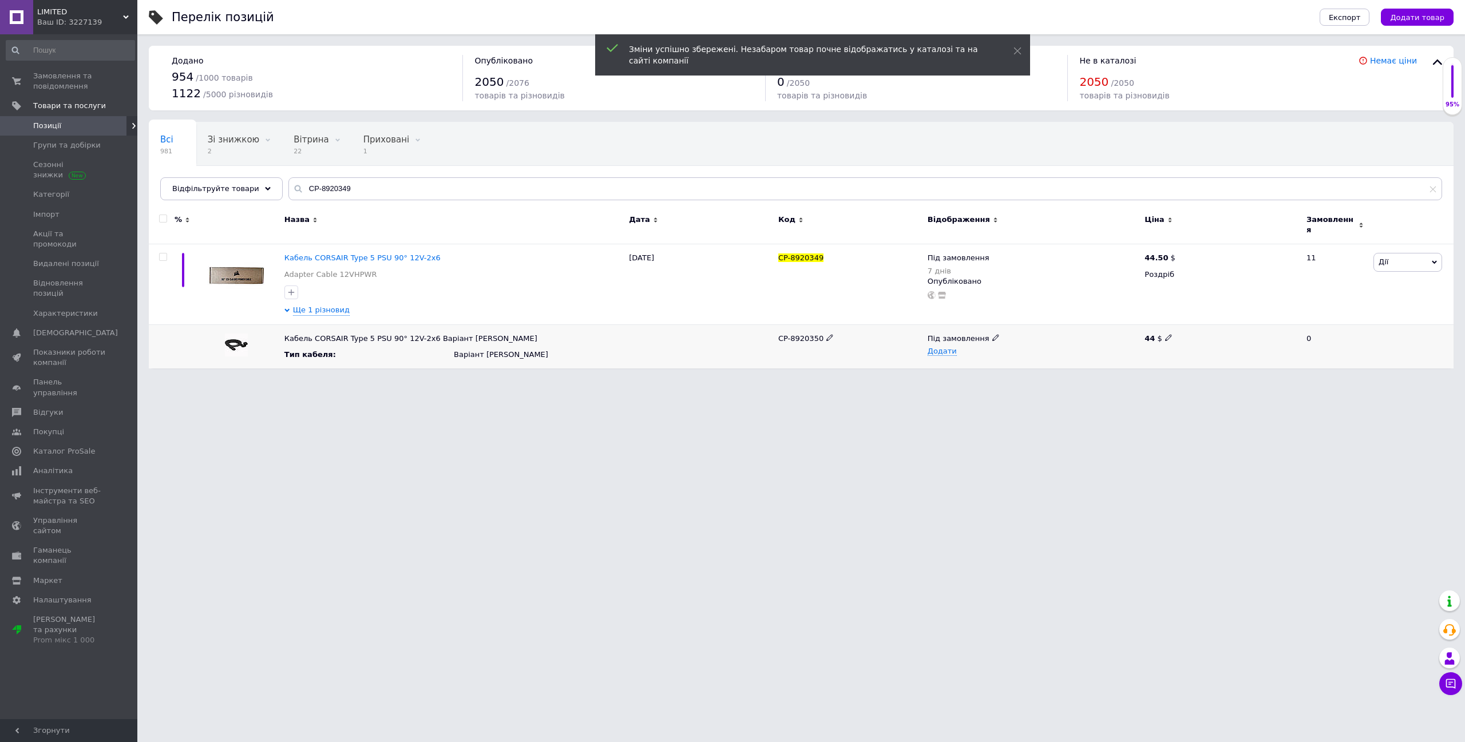
click at [1168, 334] on icon at bounding box center [1168, 337] width 7 height 7
type input "44.5"
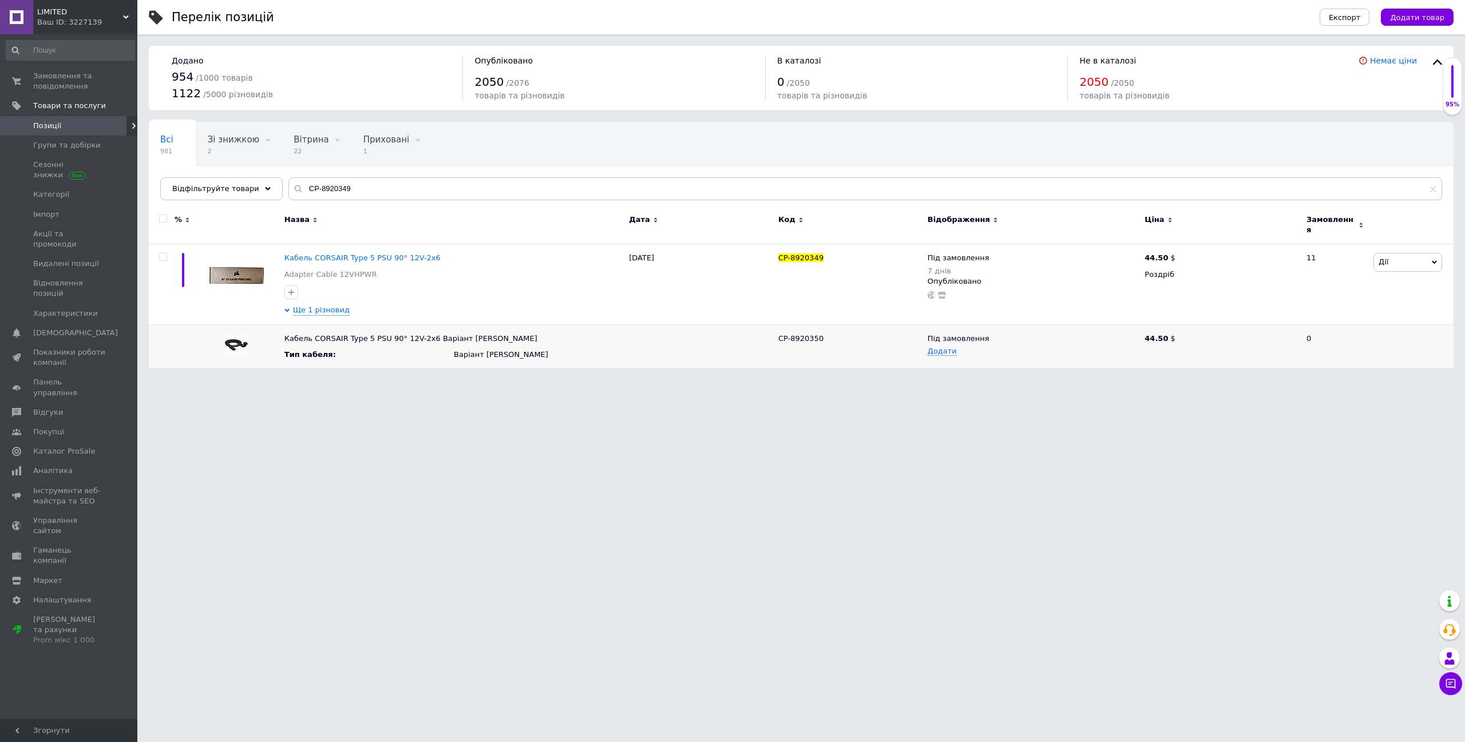
click at [69, 129] on span "Позиції" at bounding box center [69, 126] width 73 height 10
drag, startPoint x: 332, startPoint y: 189, endPoint x: 284, endPoint y: 191, distance: 48.1
click at [289, 191] on div "CP-8920349" at bounding box center [866, 188] width 1154 height 23
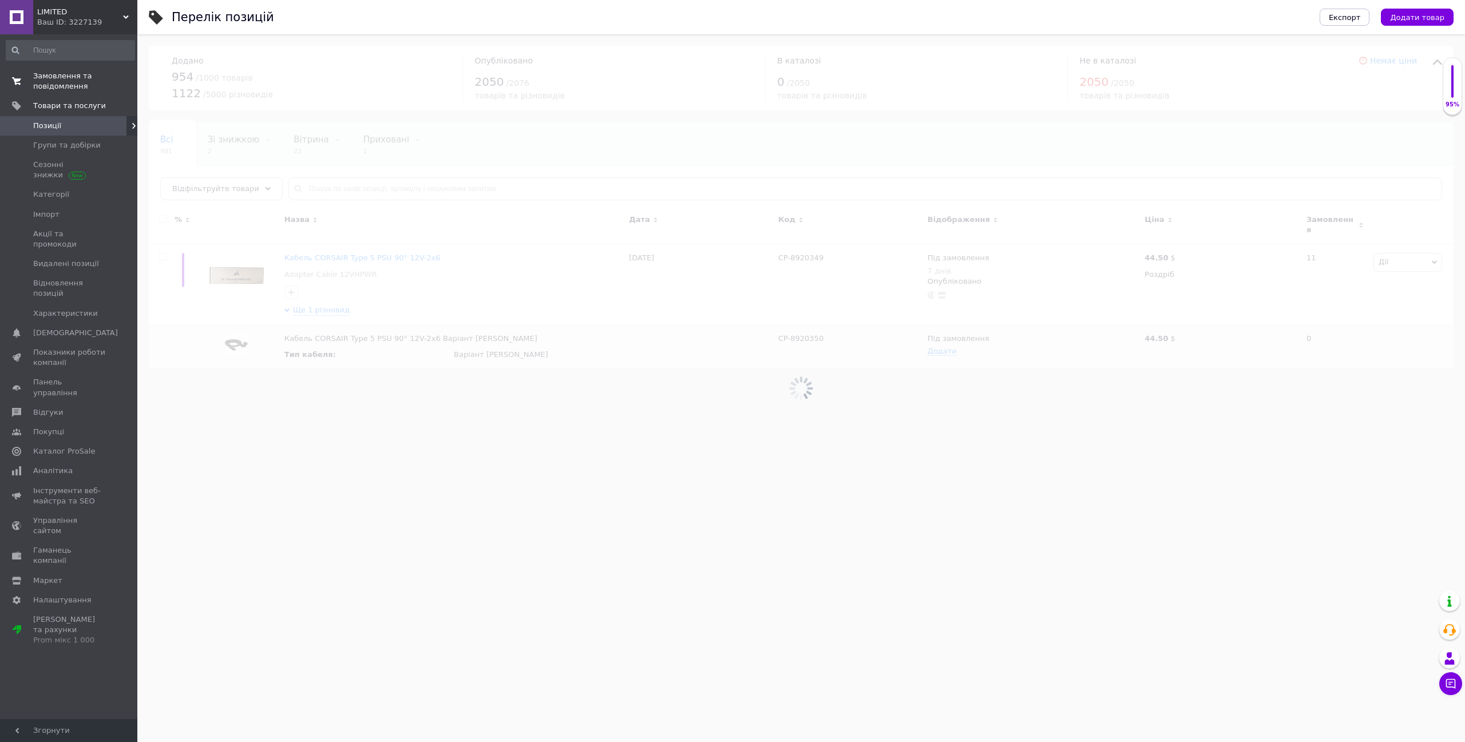
click at [57, 85] on span "Замовлення та повідомлення" at bounding box center [69, 81] width 73 height 21
